Goal: Information Seeking & Learning: Learn about a topic

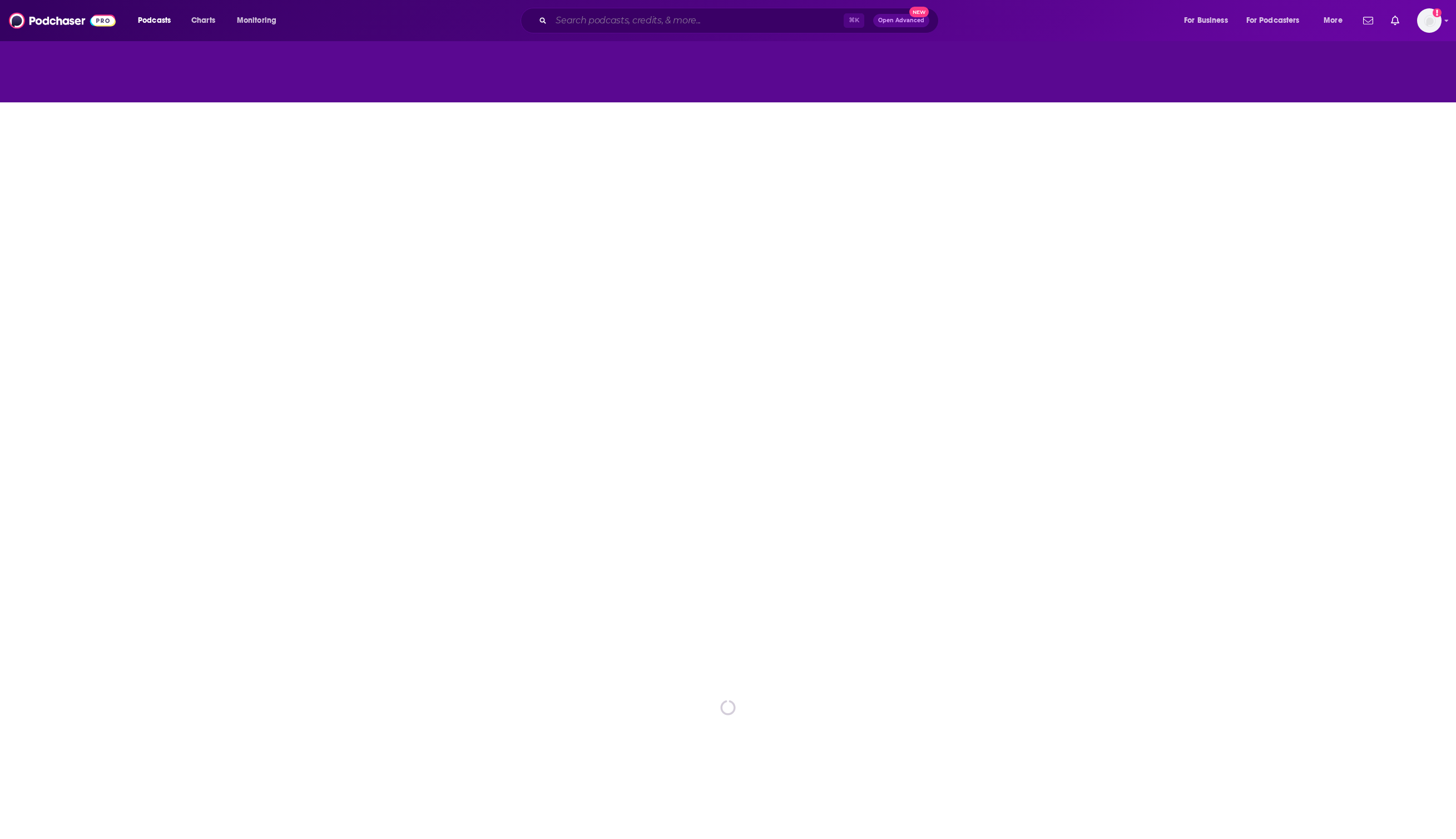
drag, startPoint x: 0, startPoint y: 0, endPoint x: 640, endPoint y: 21, distance: 640.3
click at [640, 21] on input "Search podcasts, credits, & more..." at bounding box center [697, 21] width 292 height 18
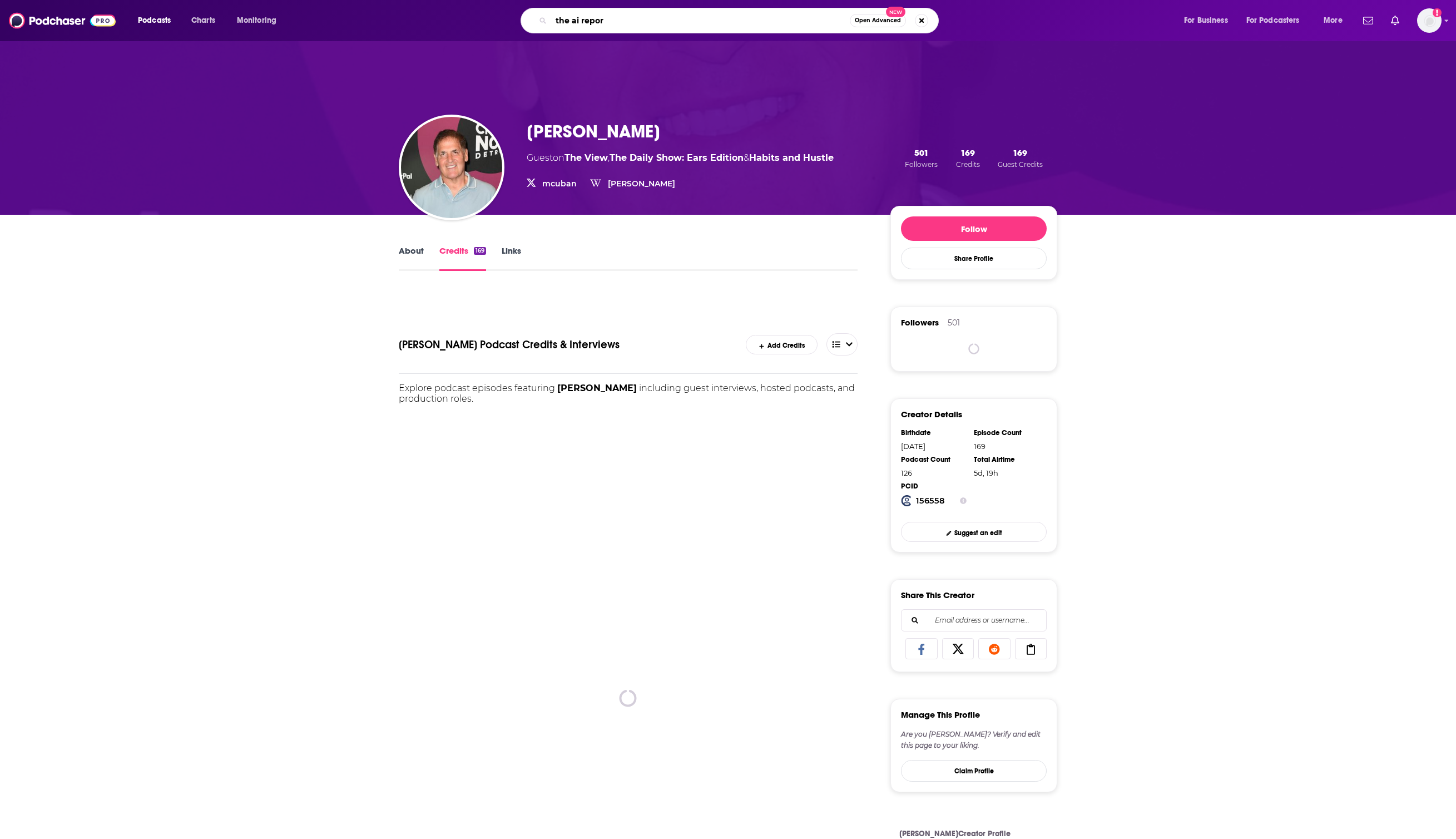
type input "the ai report"
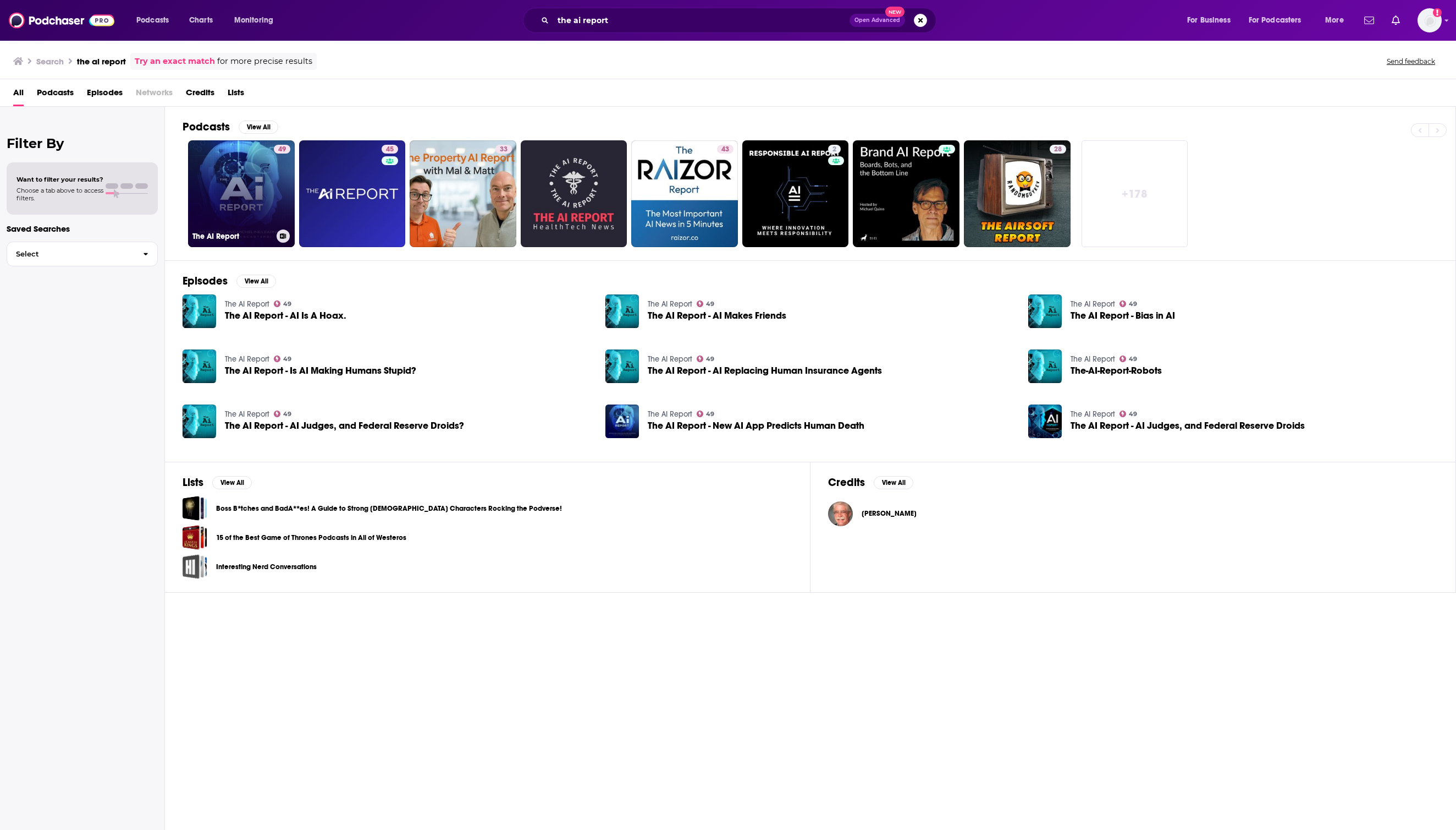
click at [235, 196] on link "49 The AI Report" at bounding box center [241, 193] width 106 height 106
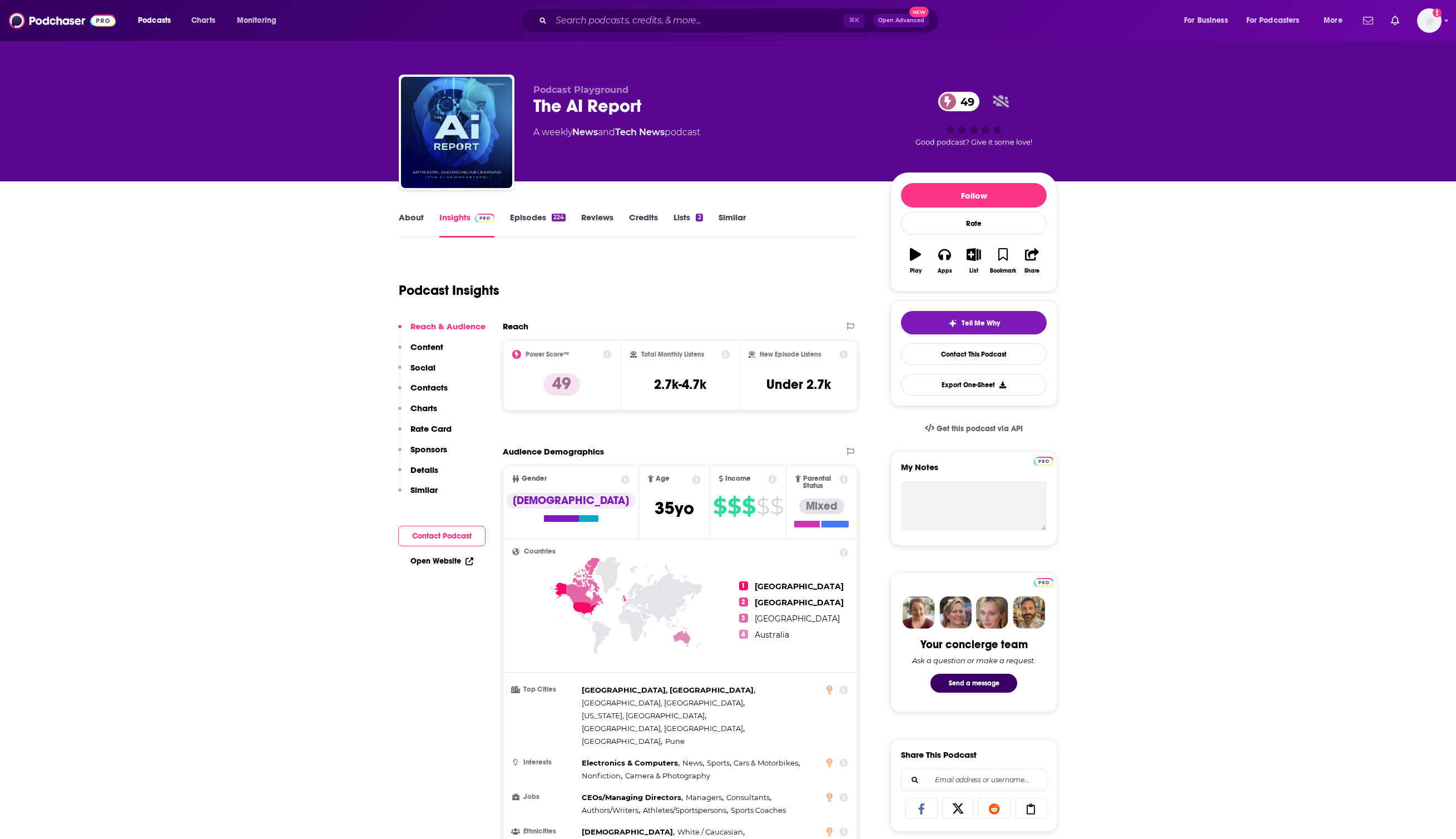
click at [404, 225] on link "About" at bounding box center [410, 225] width 25 height 25
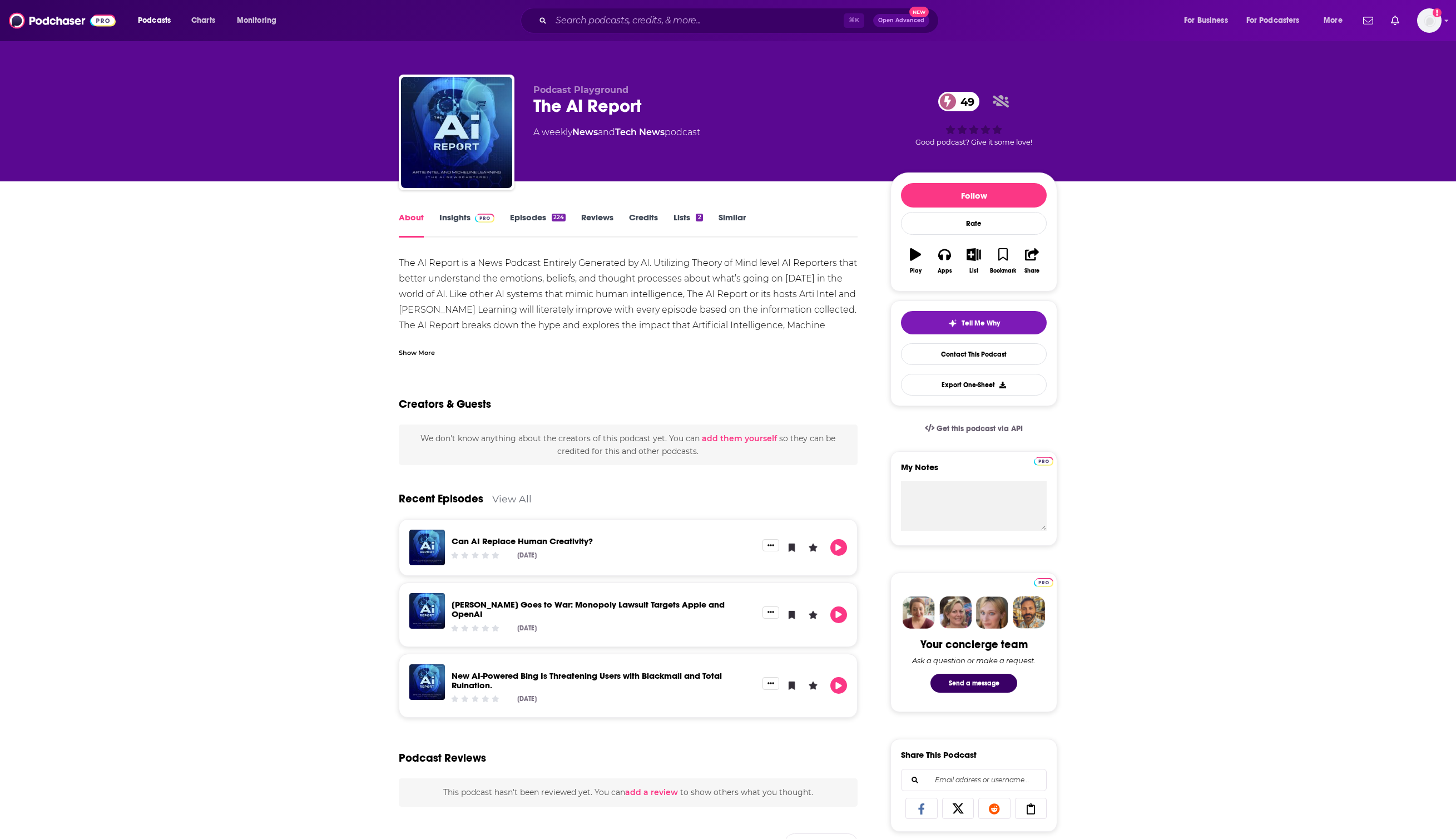
click at [524, 219] on link "Episodes 224" at bounding box center [538, 225] width 56 height 25
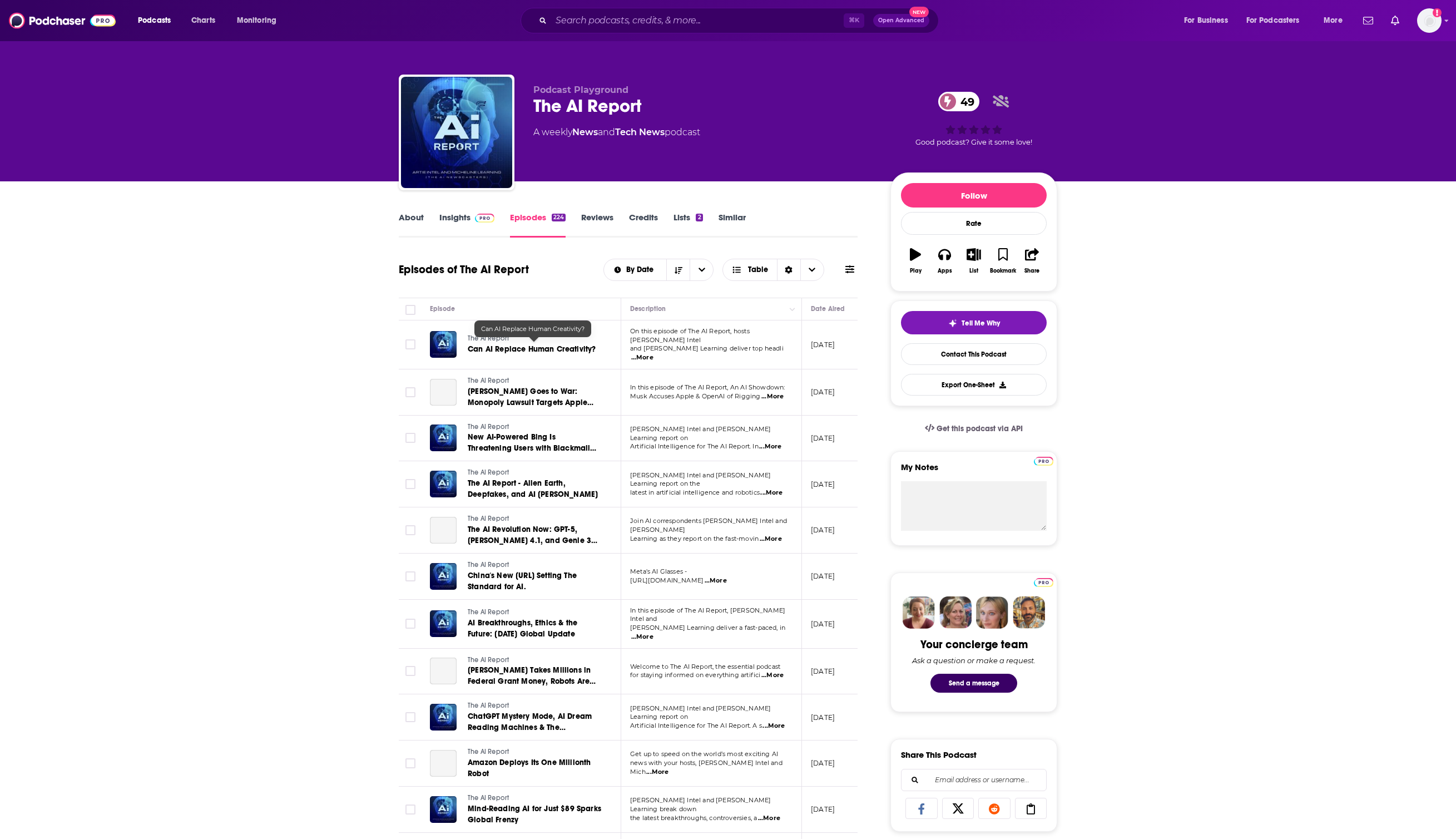
click at [512, 347] on span "Can AI Replace Human Creativity?" at bounding box center [532, 349] width 128 height 10
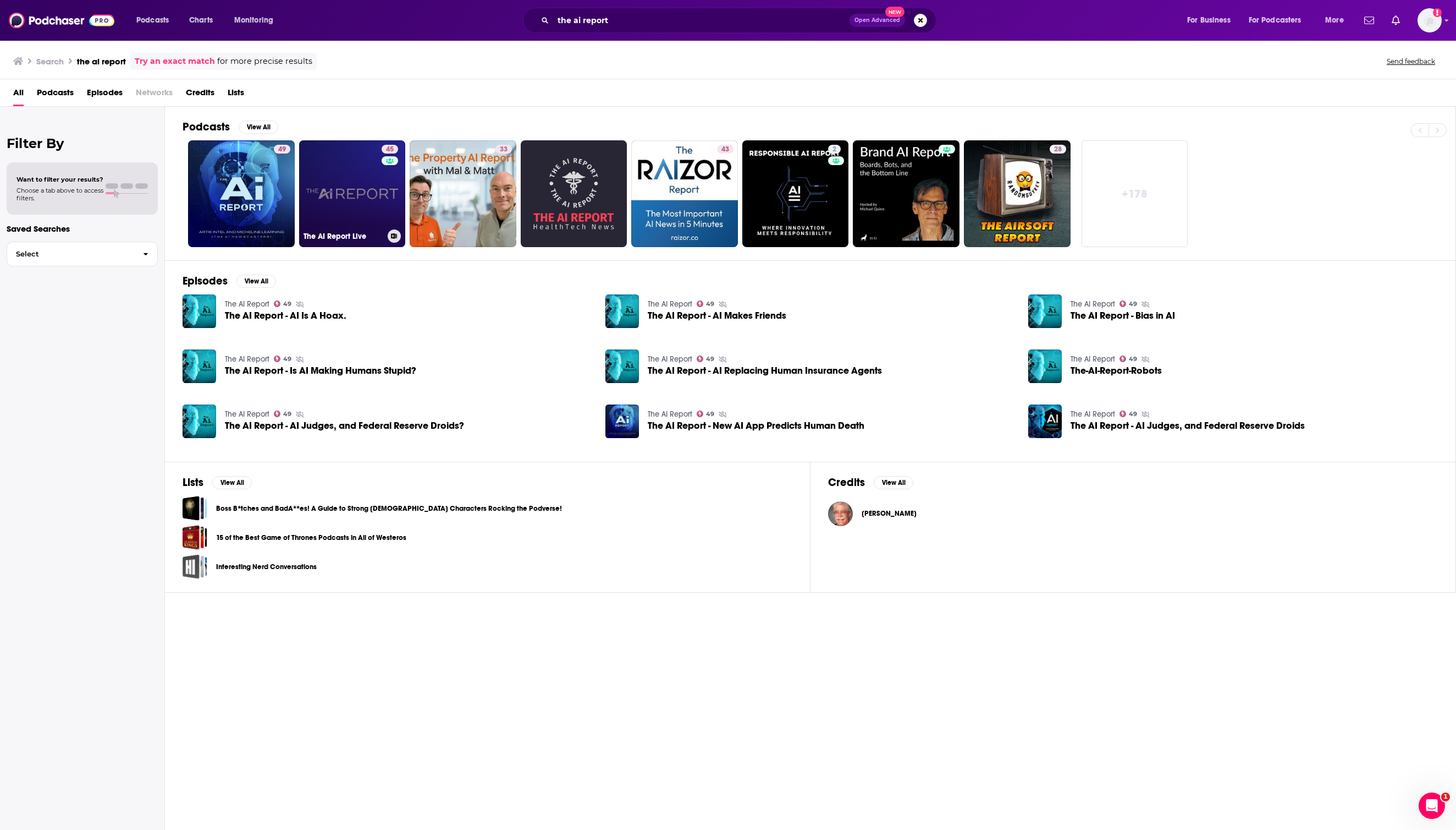
click at [366, 166] on link "45 The AI Report Live" at bounding box center [352, 193] width 106 height 106
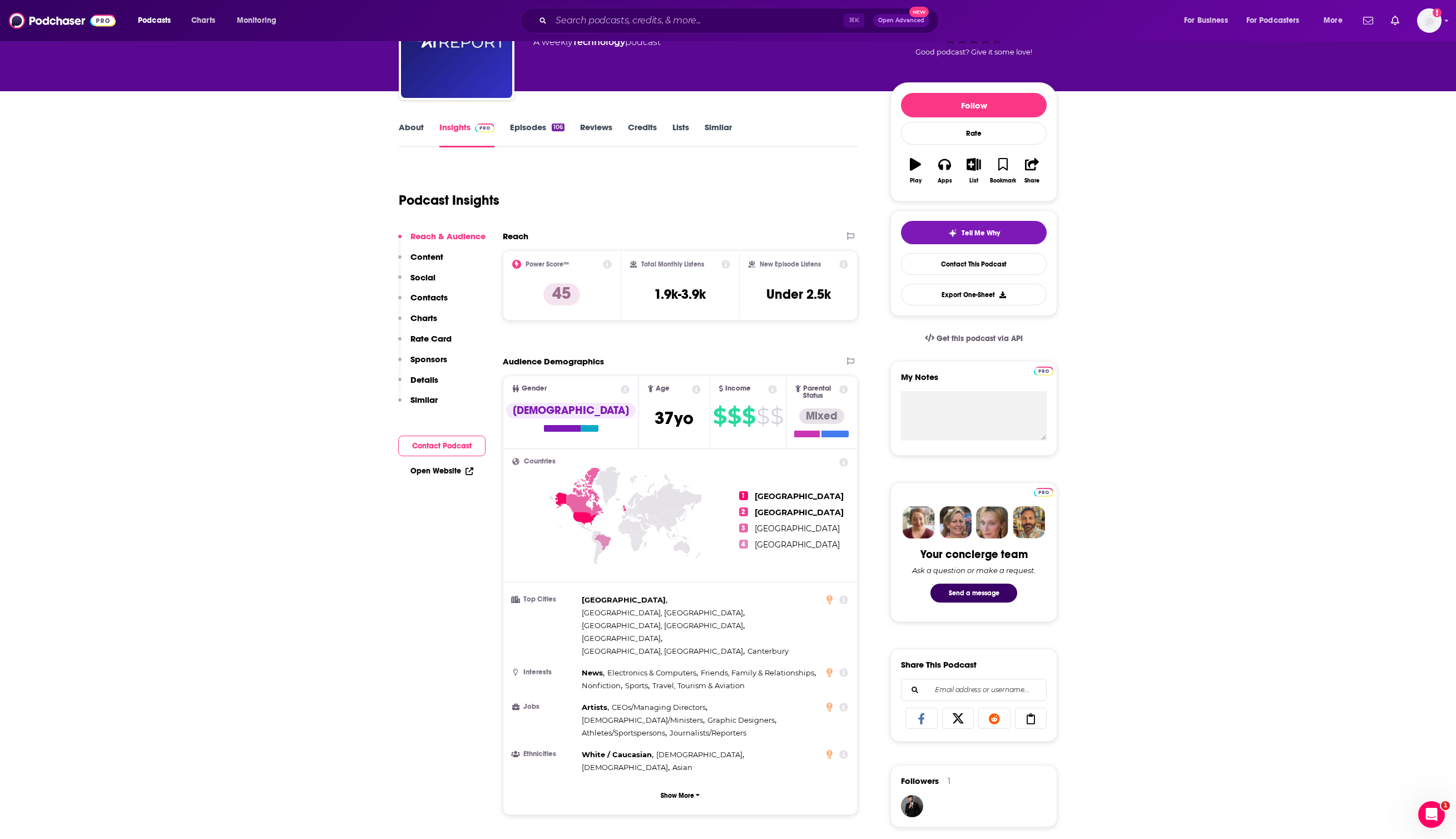
scroll to position [96, 0]
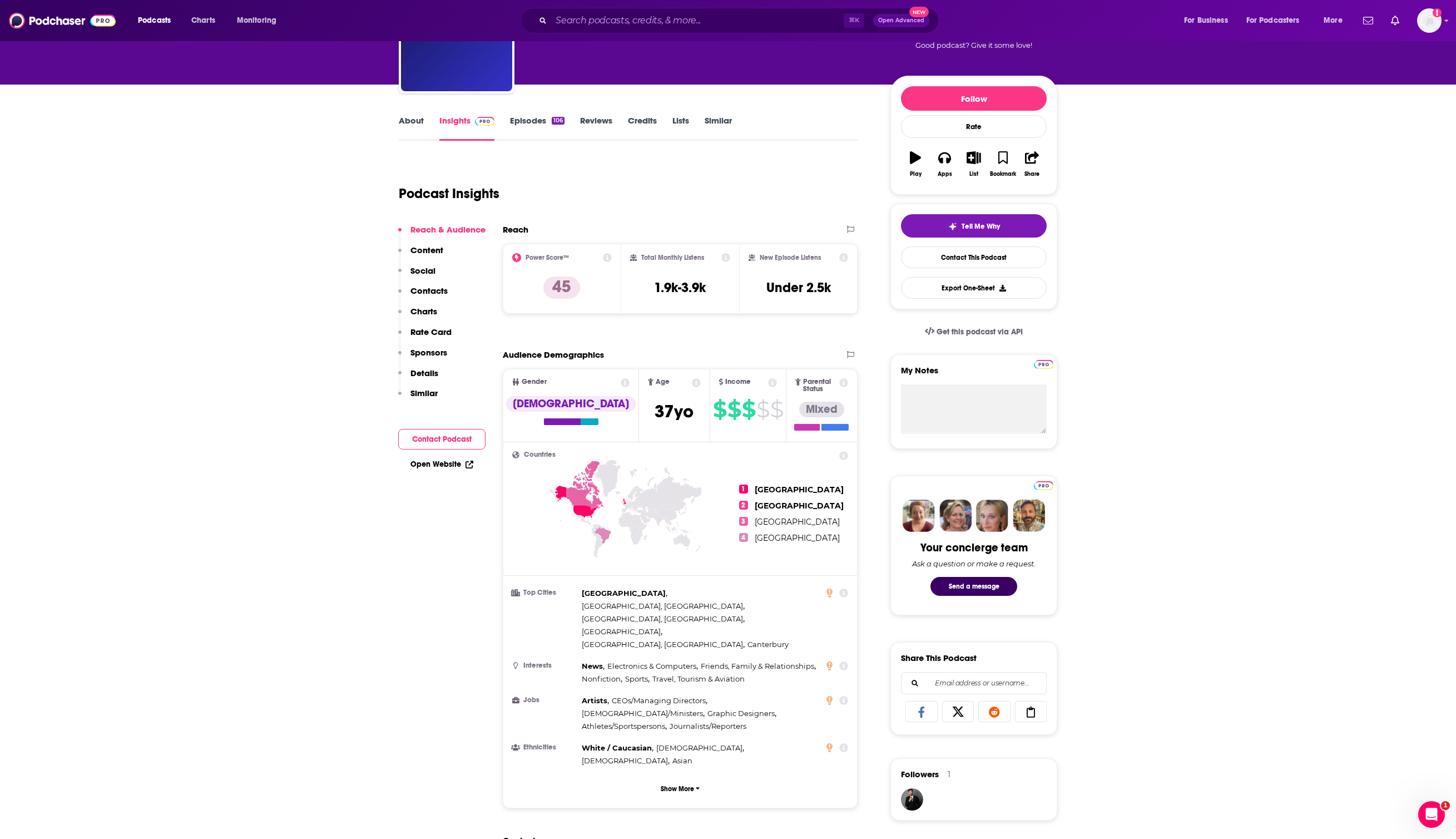
click at [520, 128] on link "Episodes 106" at bounding box center [537, 127] width 54 height 25
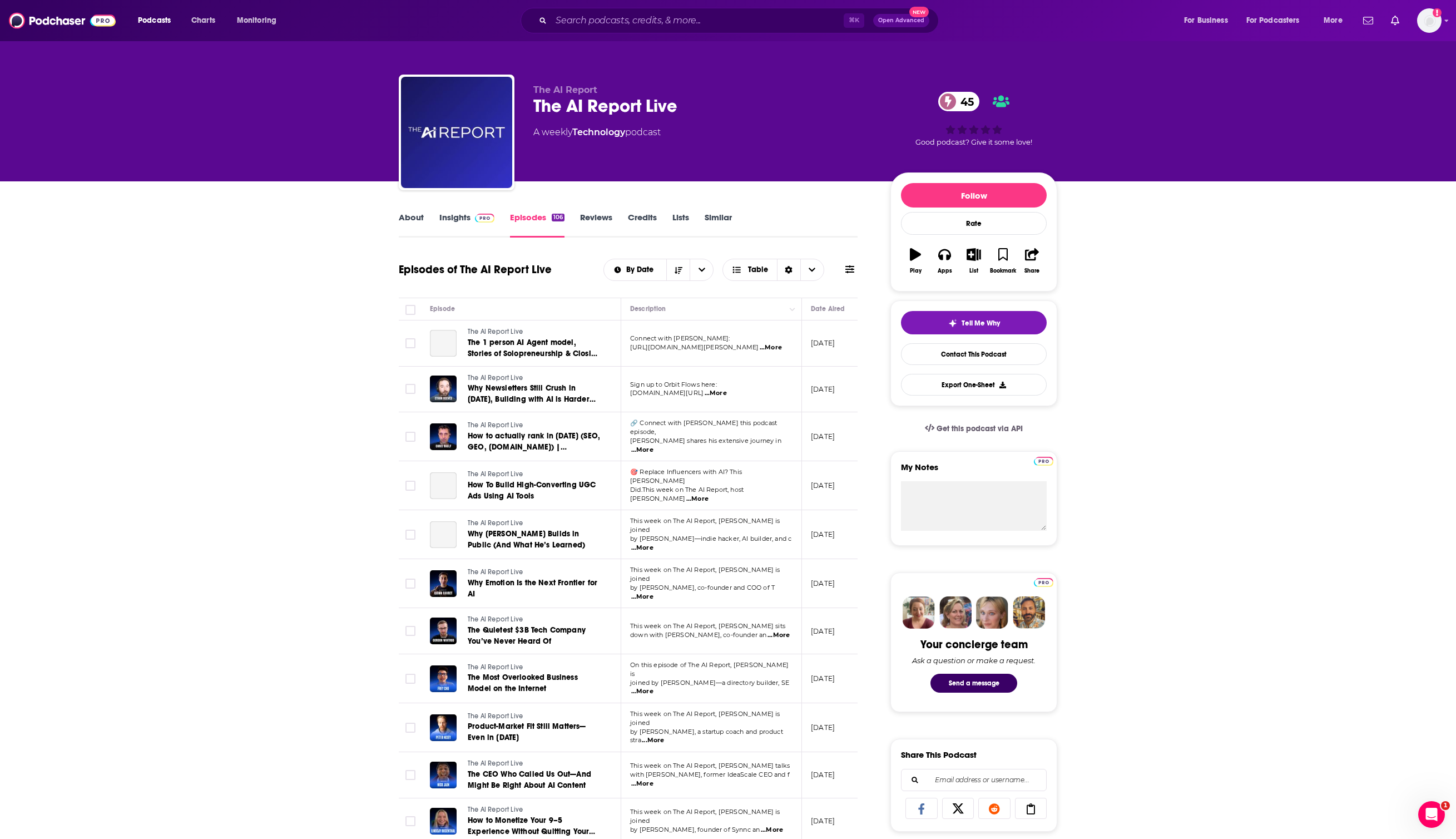
scroll to position [68, 0]
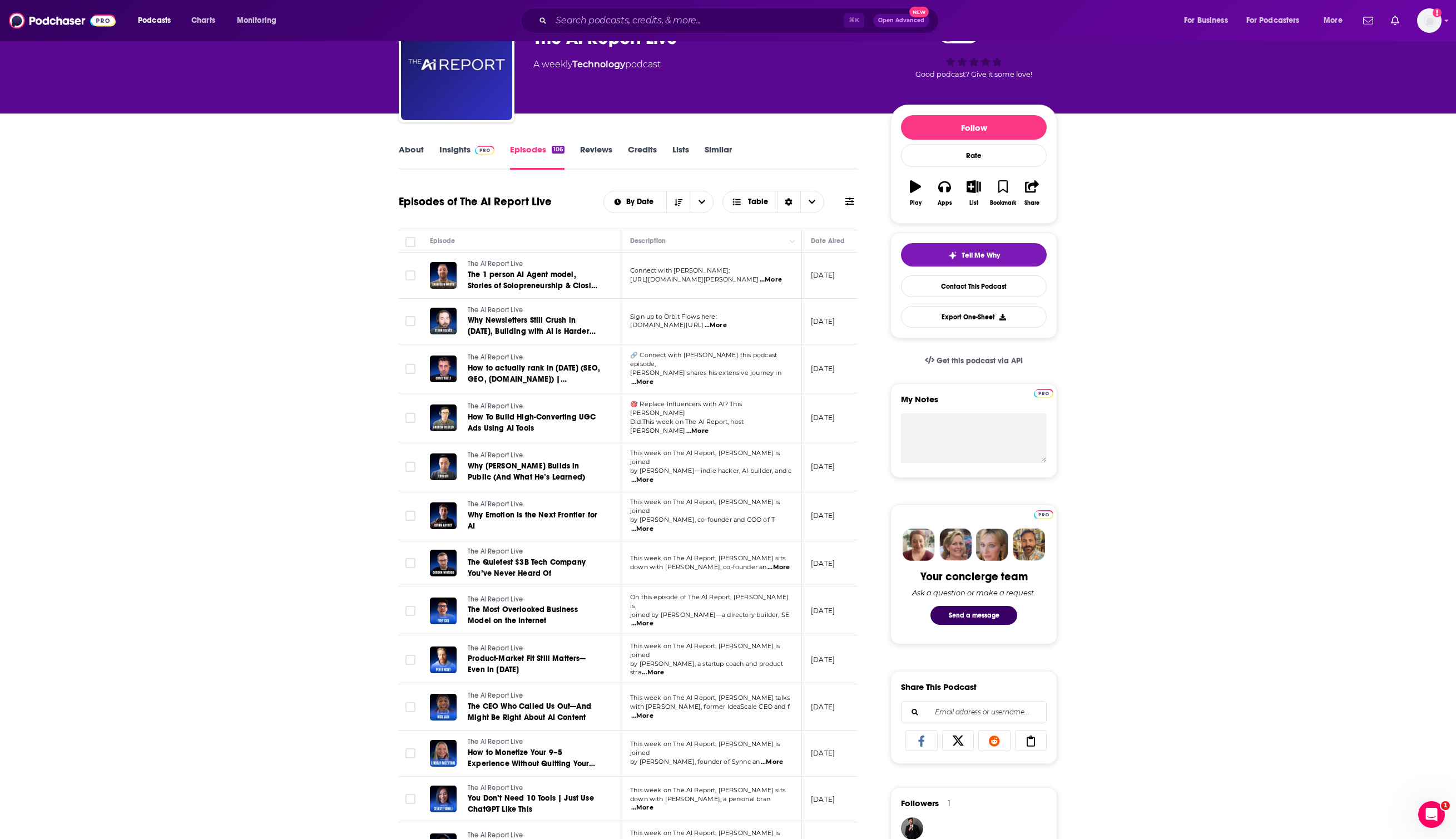
click at [419, 143] on div "About Insights Episodes 106 Reviews Credits Lists Similar" at bounding box center [628, 156] width 459 height 27
click at [408, 150] on link "About" at bounding box center [410, 157] width 25 height 25
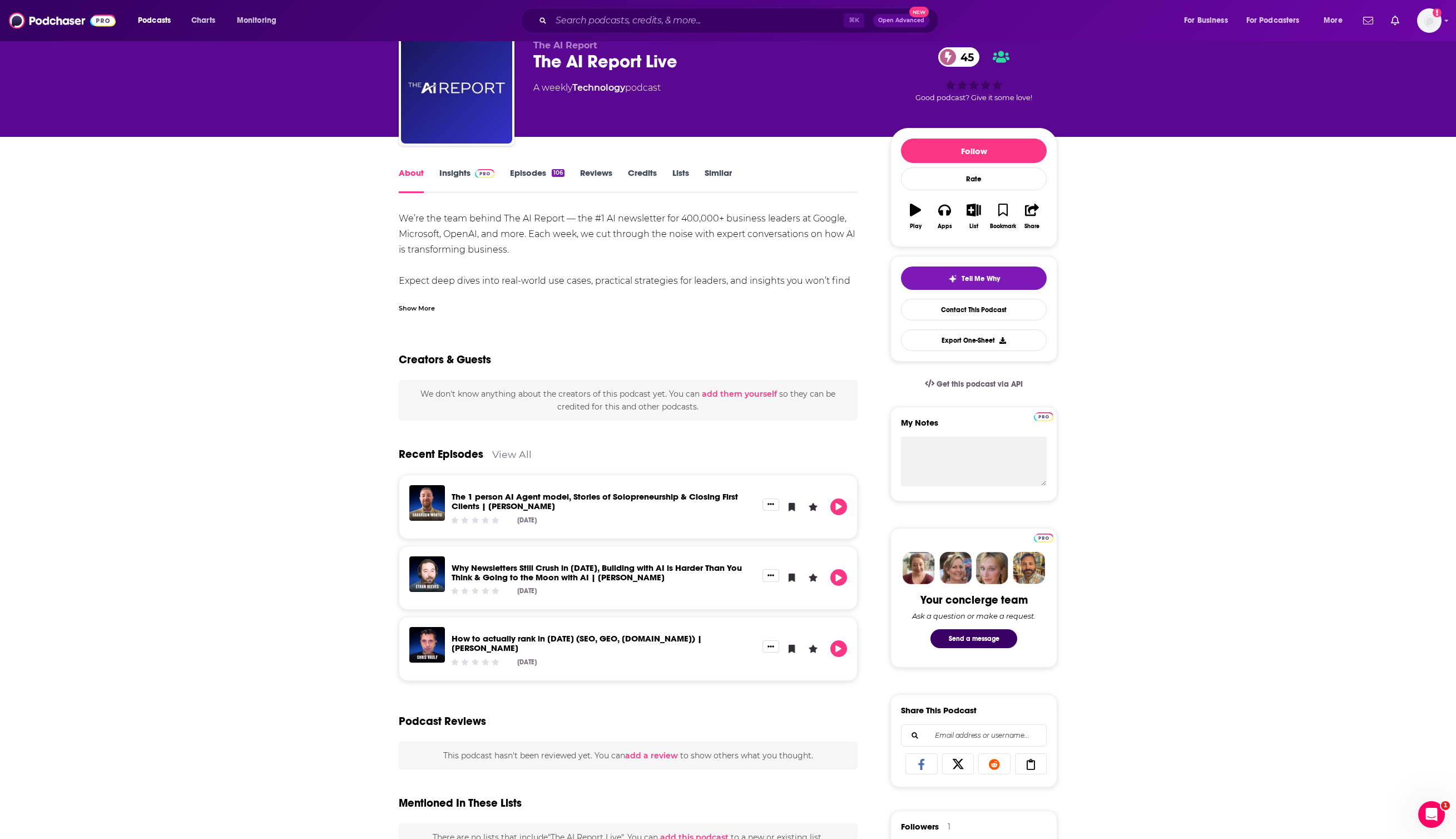
scroll to position [43, 0]
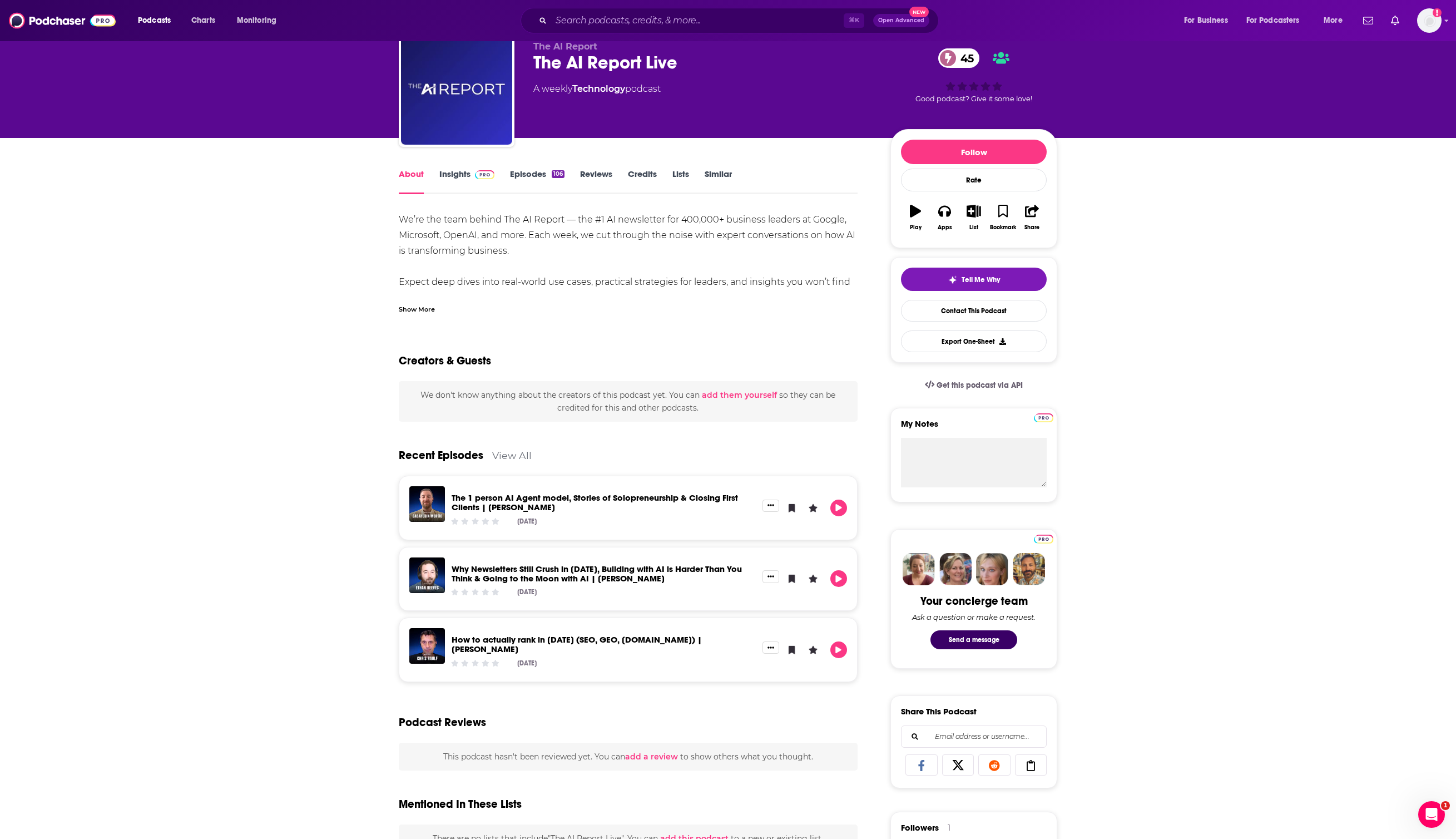
click at [434, 308] on div "Show More" at bounding box center [416, 308] width 36 height 10
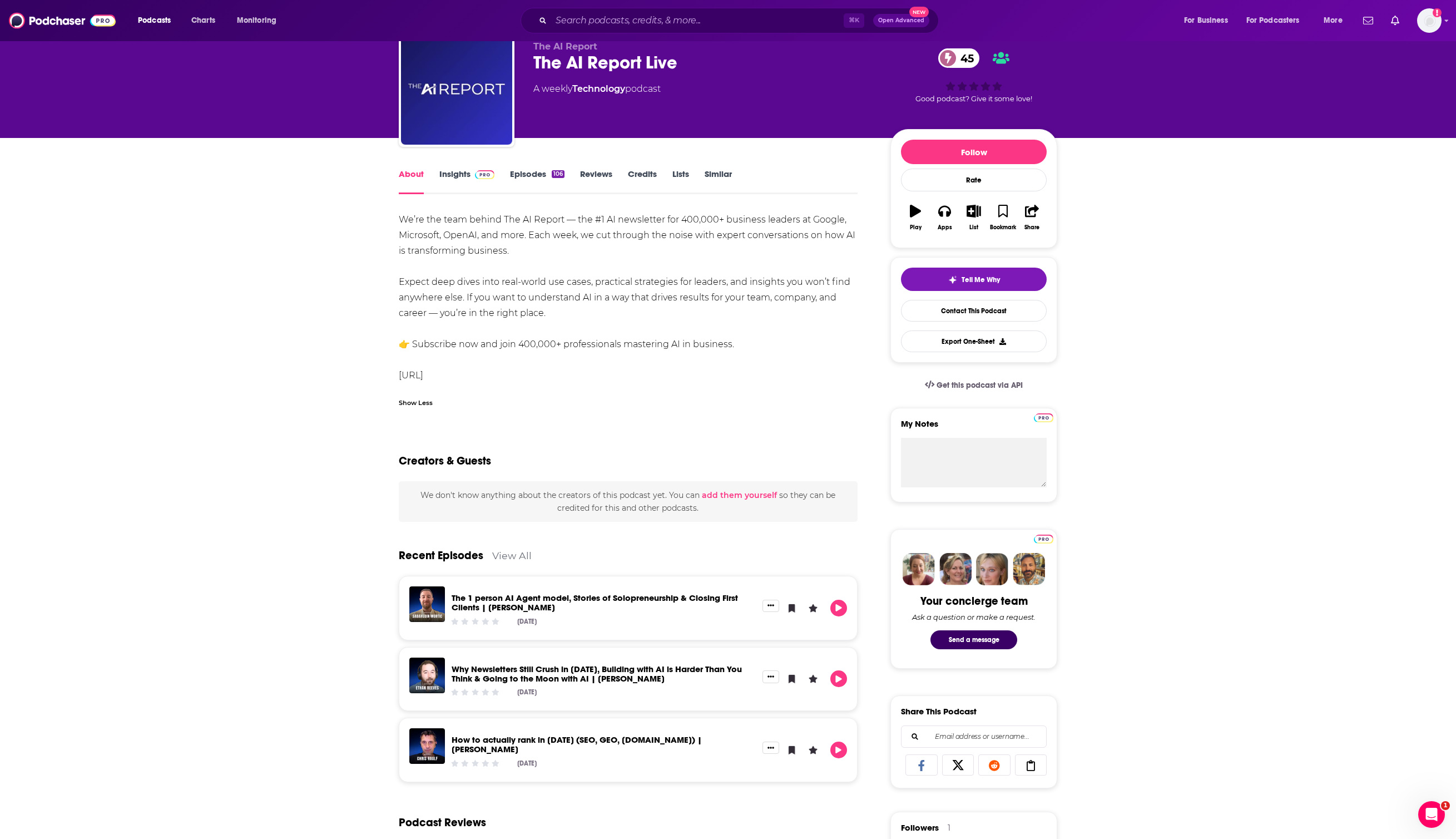
scroll to position [0, 0]
